Goal: Information Seeking & Learning: Learn about a topic

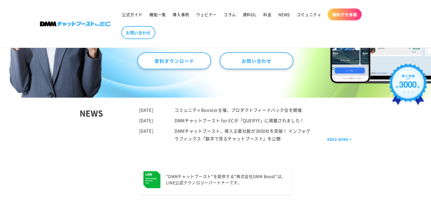
scroll to position [144, 0]
click at [176, 18] on link "導入事例" at bounding box center [180, 15] width 23 height 12
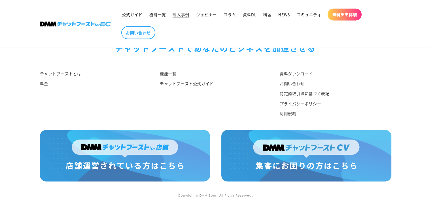
scroll to position [918, 0]
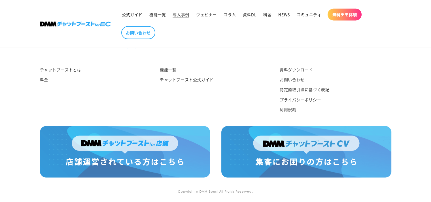
click at [134, 157] on img at bounding box center [125, 152] width 170 height 52
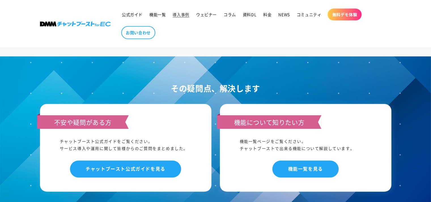
scroll to position [719, 0]
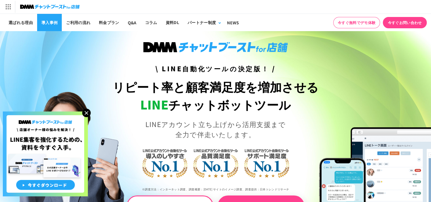
click at [48, 23] on link "導入事例" at bounding box center [49, 22] width 25 height 17
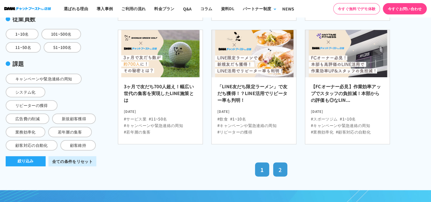
scroll to position [203, 0]
drag, startPoint x: 284, startPoint y: 164, endPoint x: 280, endPoint y: 166, distance: 3.8
drag, startPoint x: 280, startPoint y: 166, endPoint x: 279, endPoint y: 171, distance: 5.3
click at [279, 171] on link "2" at bounding box center [280, 169] width 14 height 14
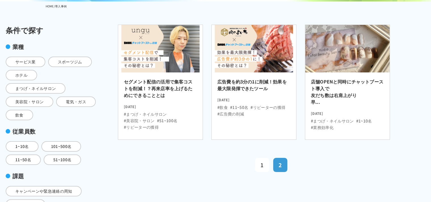
scroll to position [93, 0]
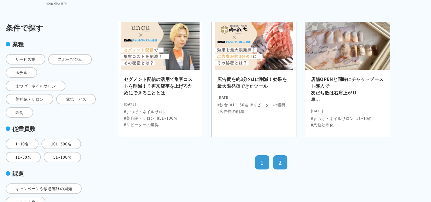
click at [265, 160] on link "1" at bounding box center [262, 163] width 14 height 14
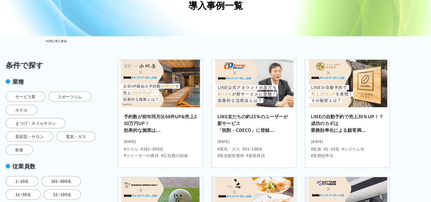
scroll to position [55, 0]
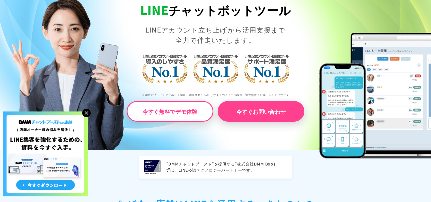
scroll to position [94, 0]
